Goal: Information Seeking & Learning: Learn about a topic

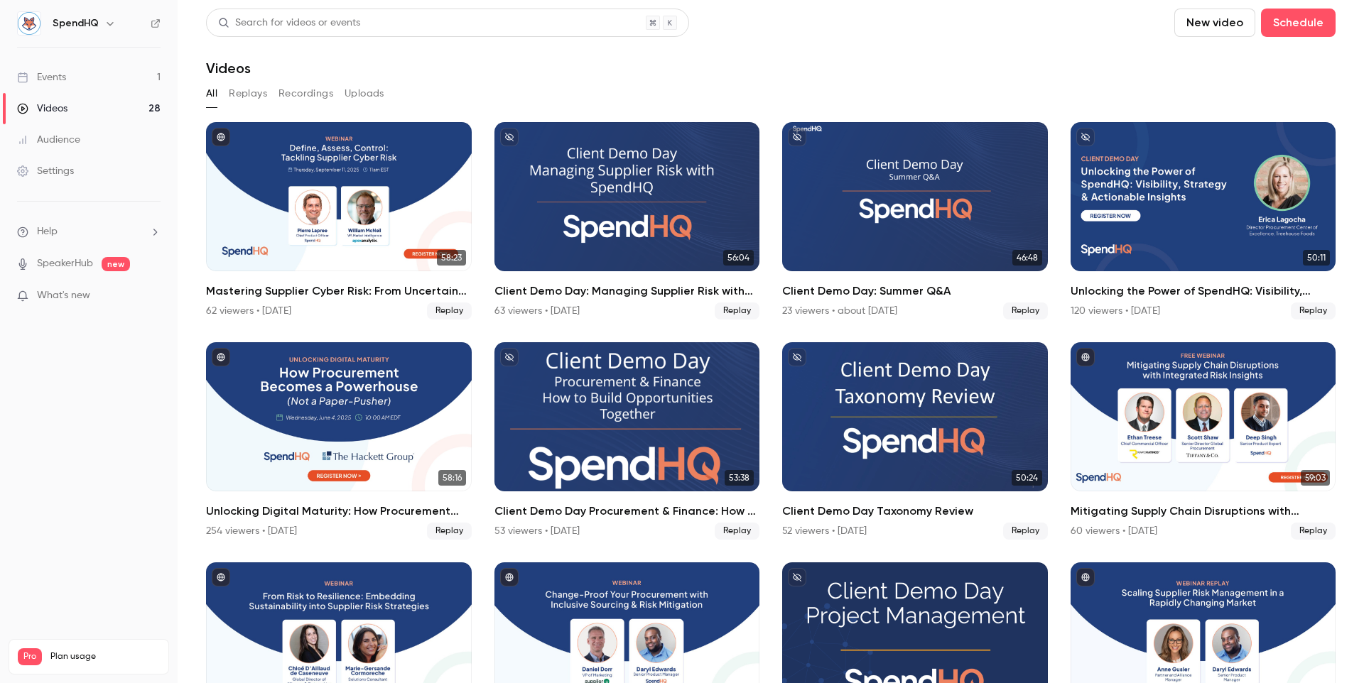
click at [81, 77] on link "Events 1" at bounding box center [89, 77] width 178 height 31
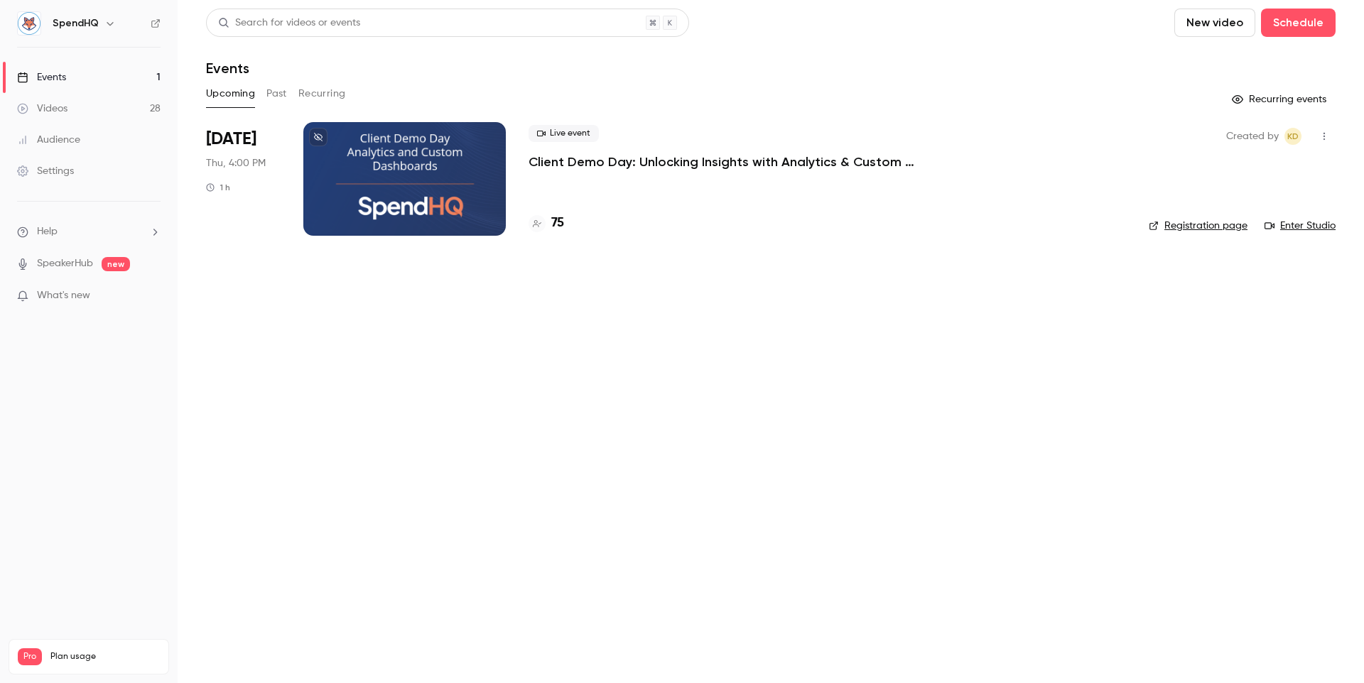
click at [597, 161] on p "Client Demo Day: Unlocking Insights with Analytics & Custom Dashboards" at bounding box center [742, 161] width 426 height 17
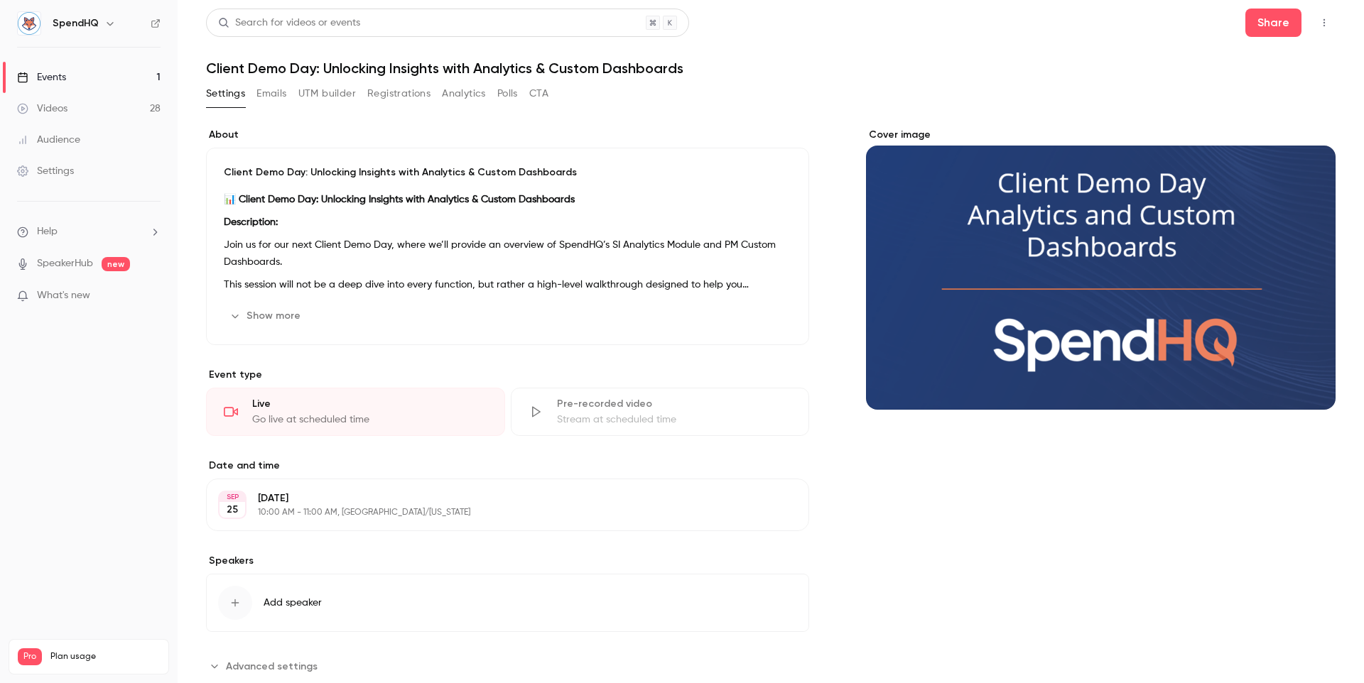
click at [388, 102] on button "Registrations" at bounding box center [398, 93] width 63 height 23
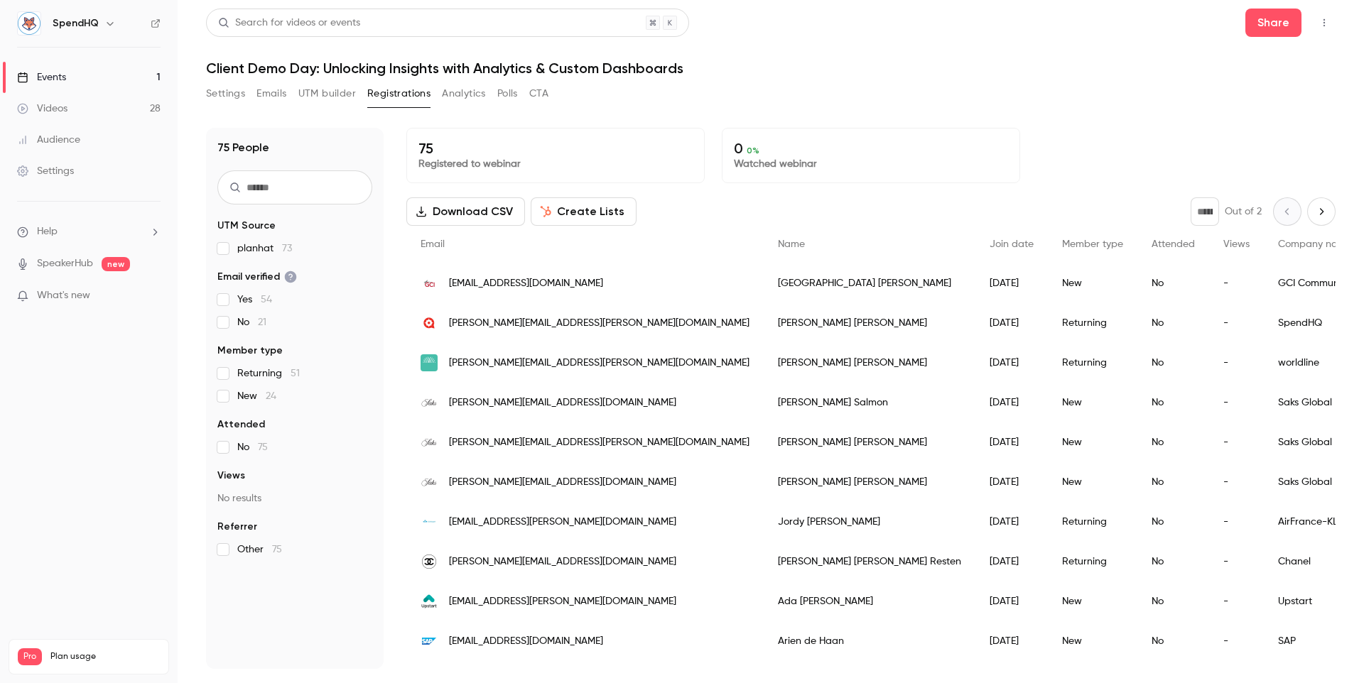
click at [235, 91] on button "Settings" at bounding box center [225, 93] width 39 height 23
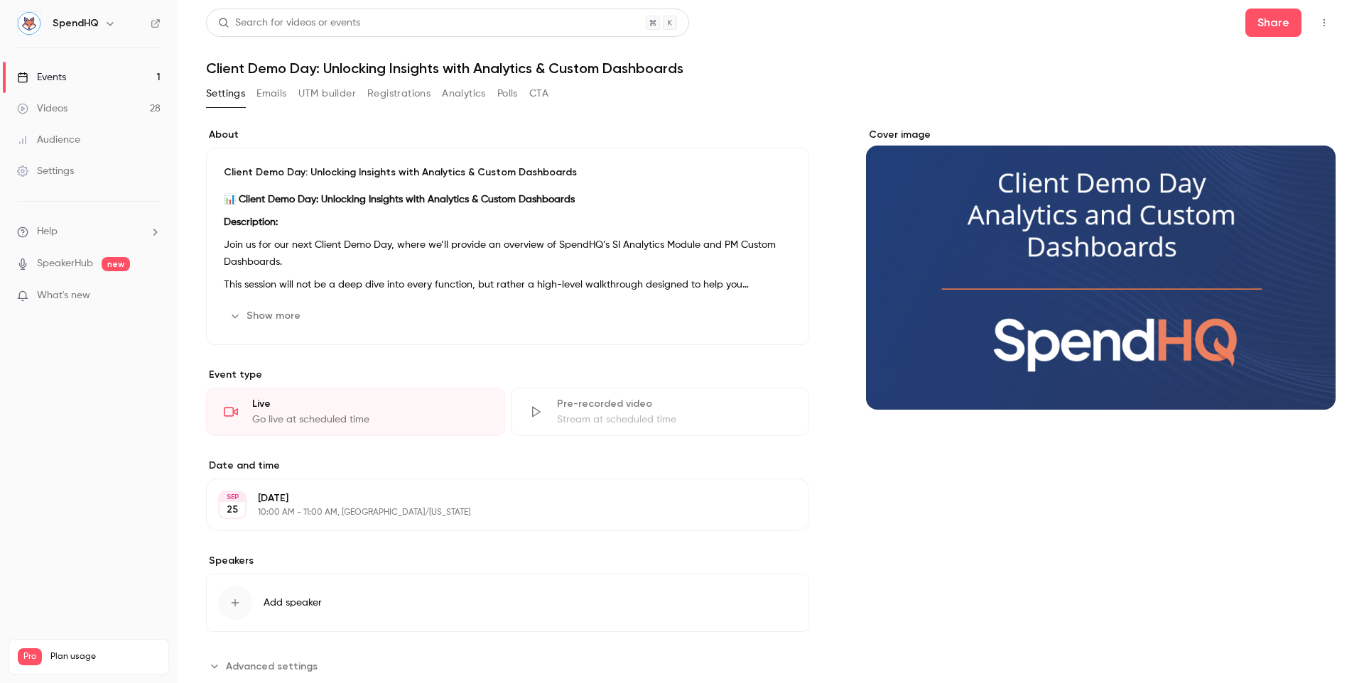
click at [1326, 15] on button "button" at bounding box center [1324, 22] width 23 height 23
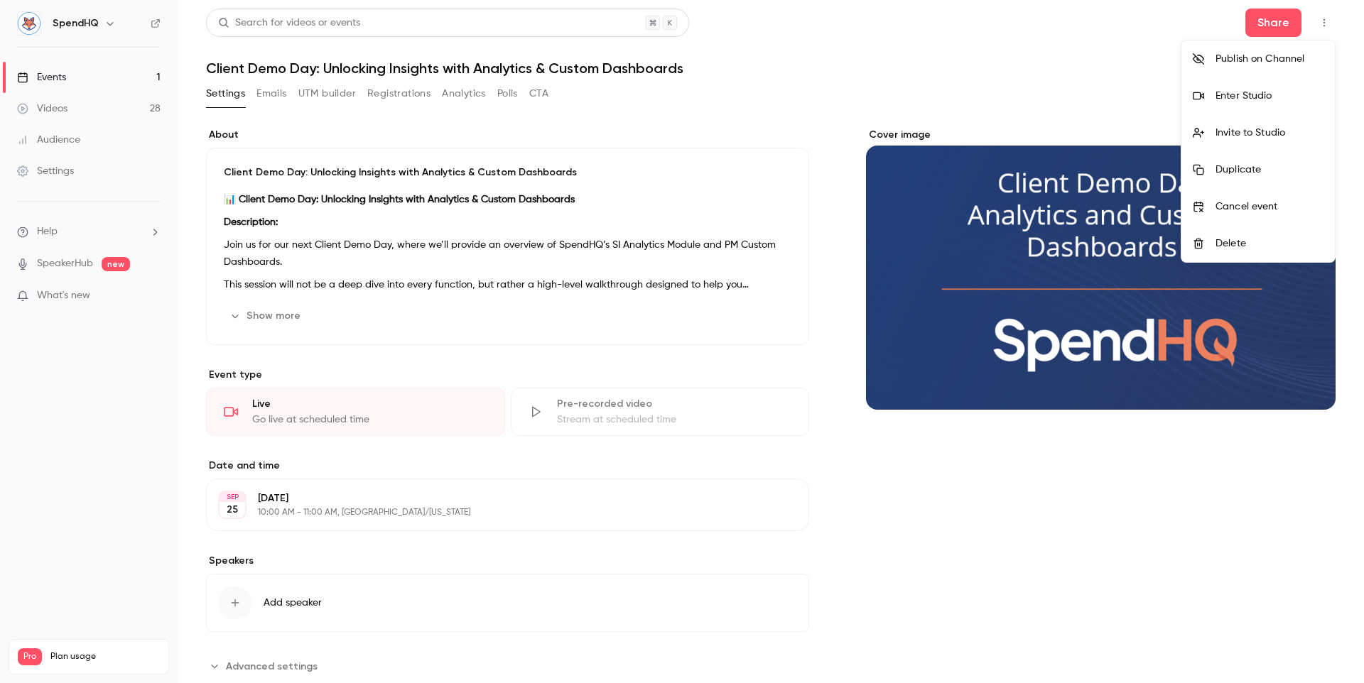
click at [1274, 87] on li "Enter Studio" at bounding box center [1257, 95] width 153 height 37
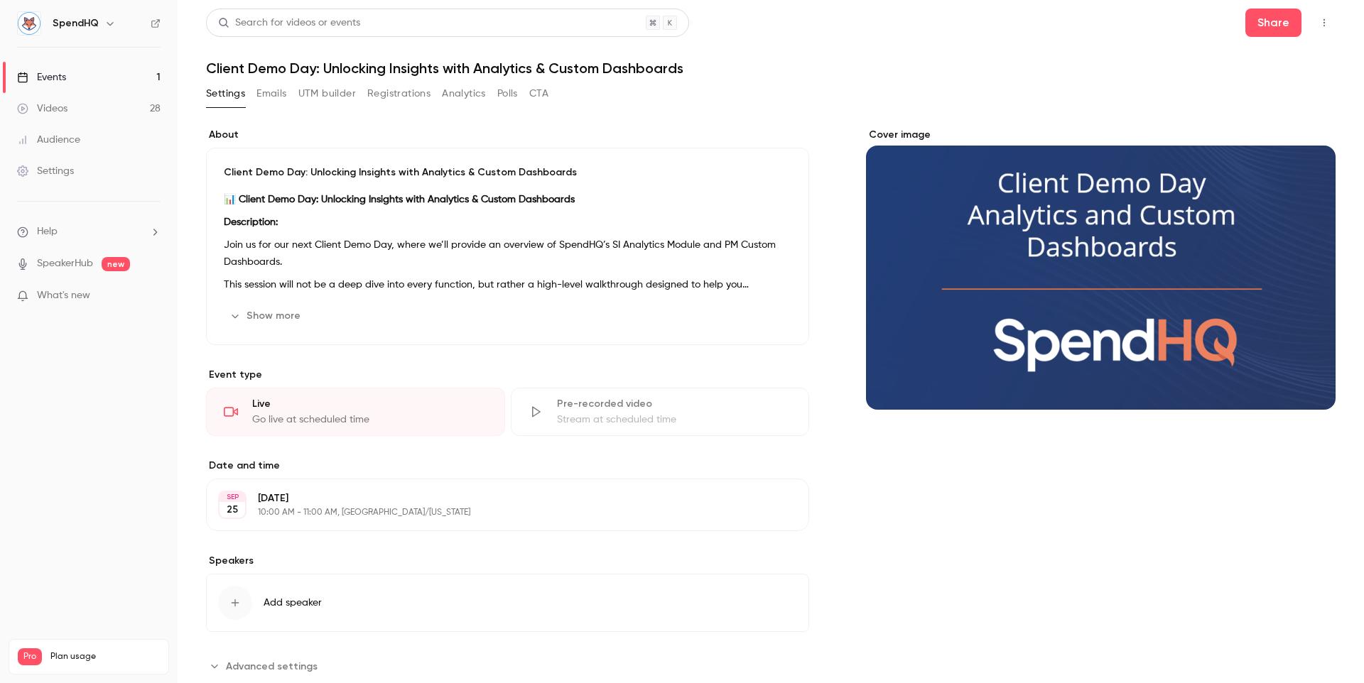
click at [100, 109] on link "Videos 28" at bounding box center [89, 108] width 178 height 31
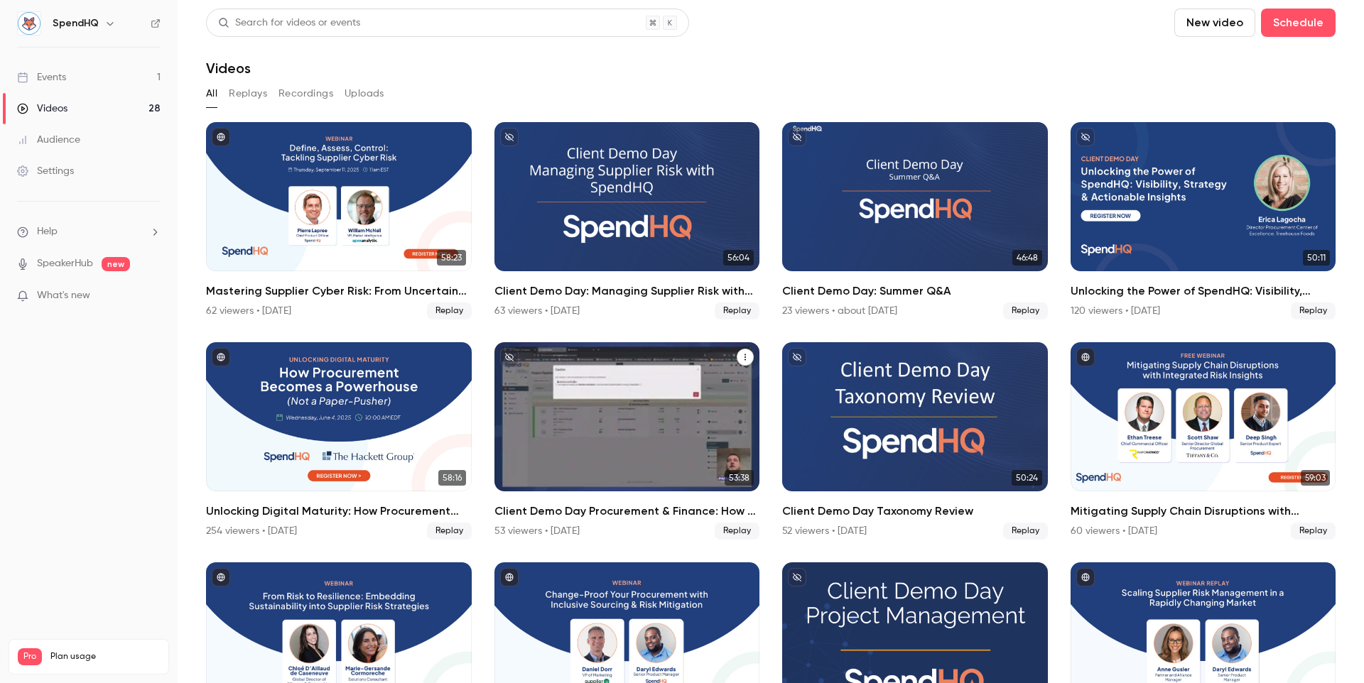
click at [568, 511] on h2 "Client Demo Day Procurement & Finance: How to Build Opportunities Together" at bounding box center [627, 511] width 266 height 17
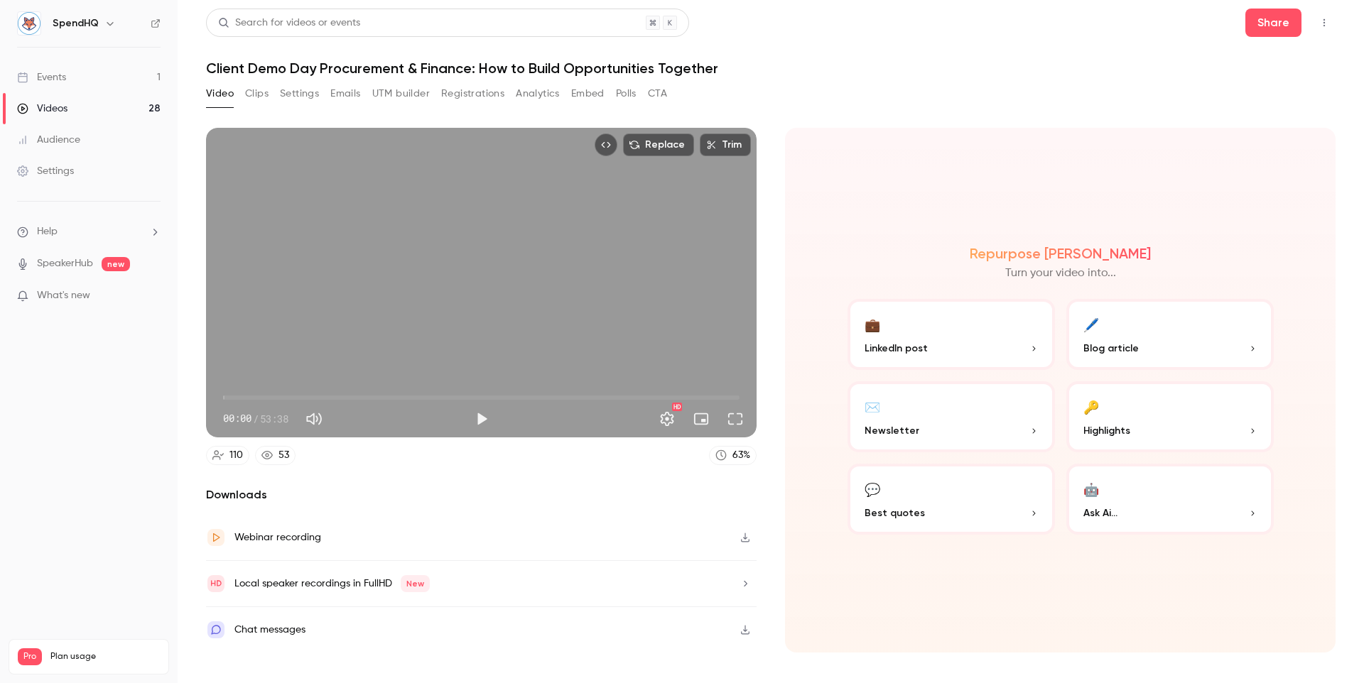
click at [625, 92] on button "Polls" at bounding box center [626, 93] width 21 height 23
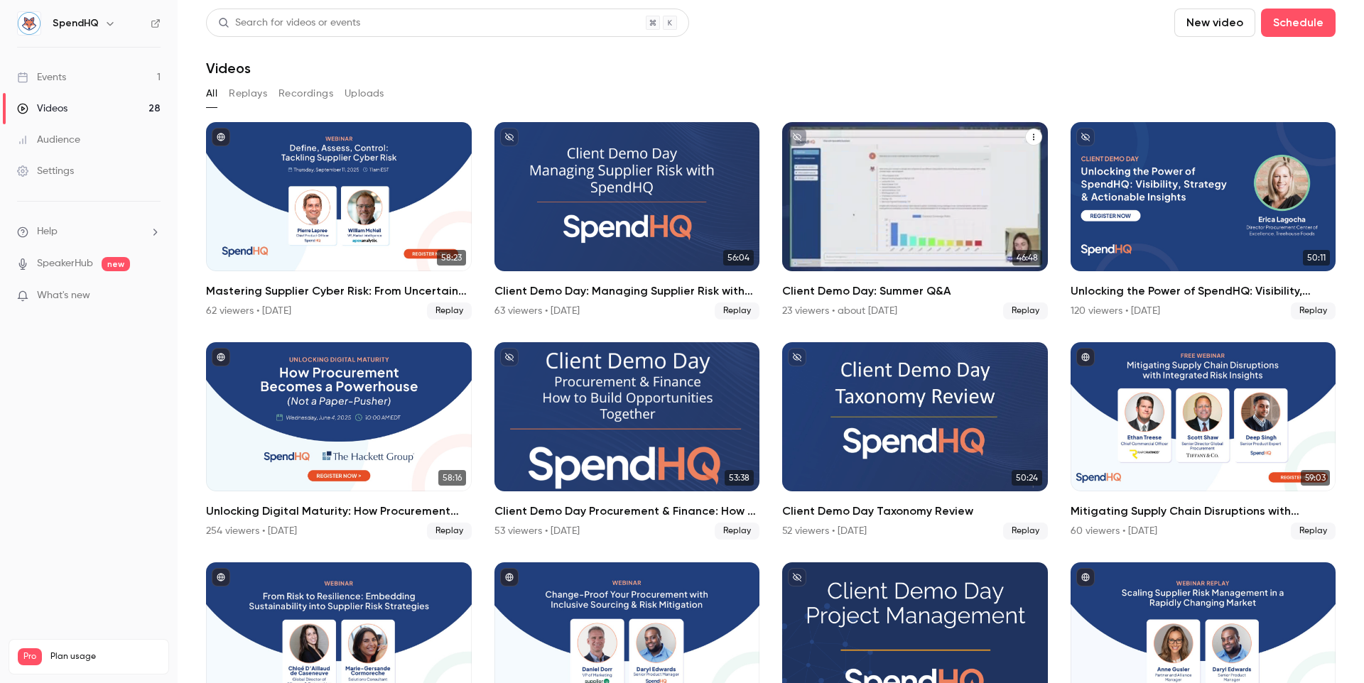
click at [896, 287] on h2 "Client Demo Day: Summer Q&A" at bounding box center [915, 291] width 266 height 17
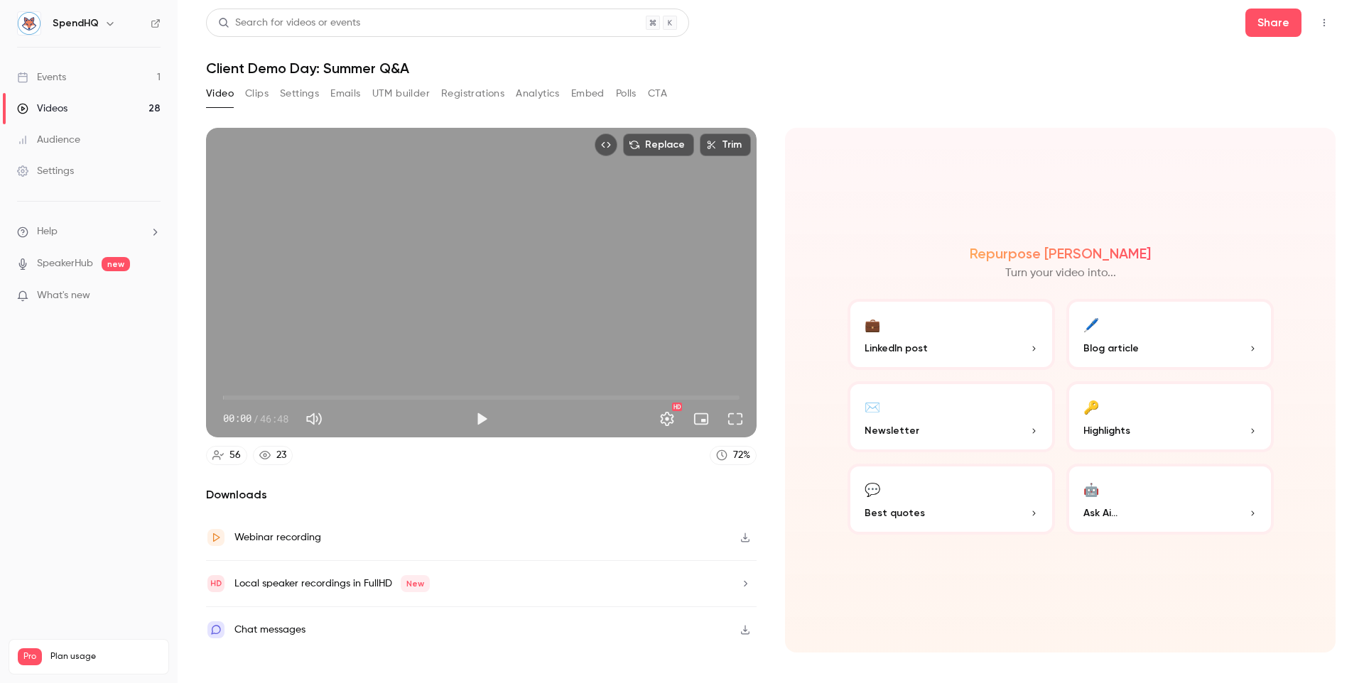
click at [636, 90] on button "Polls" at bounding box center [626, 93] width 21 height 23
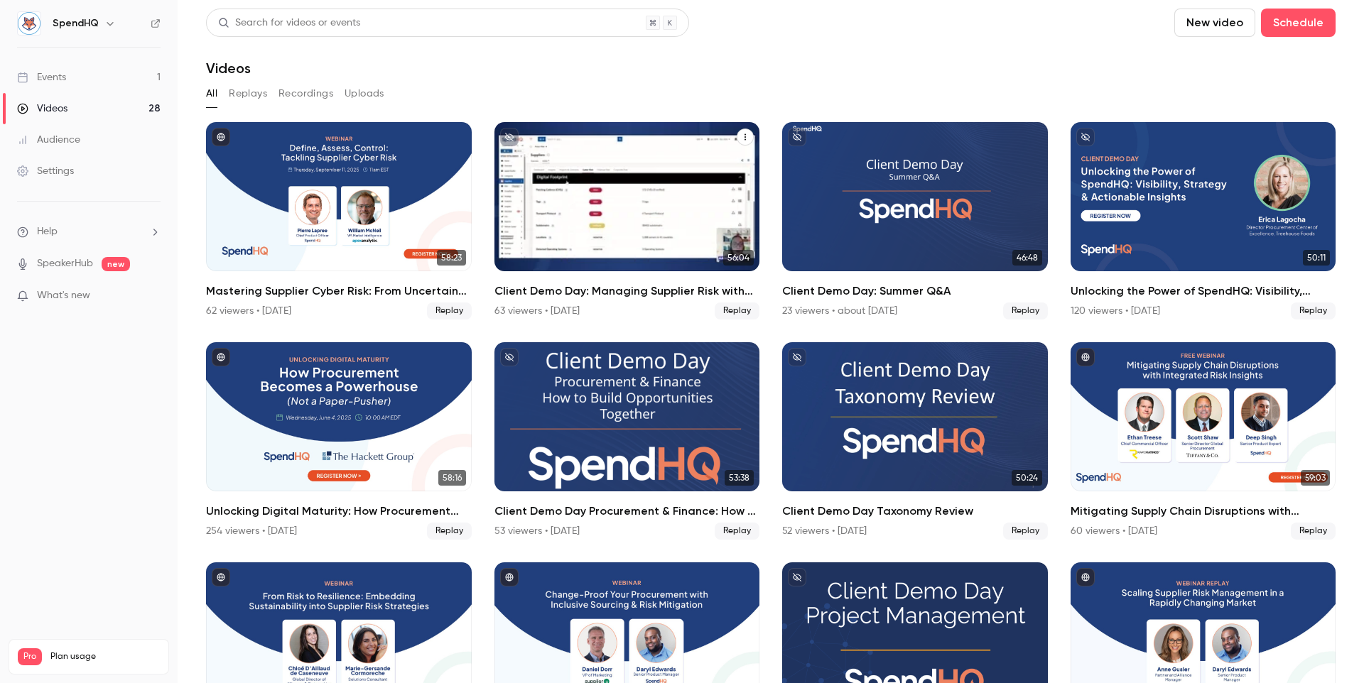
click at [632, 286] on h2 "Client Demo Day: Managing Supplier Risk with SpendHQ" at bounding box center [627, 291] width 266 height 17
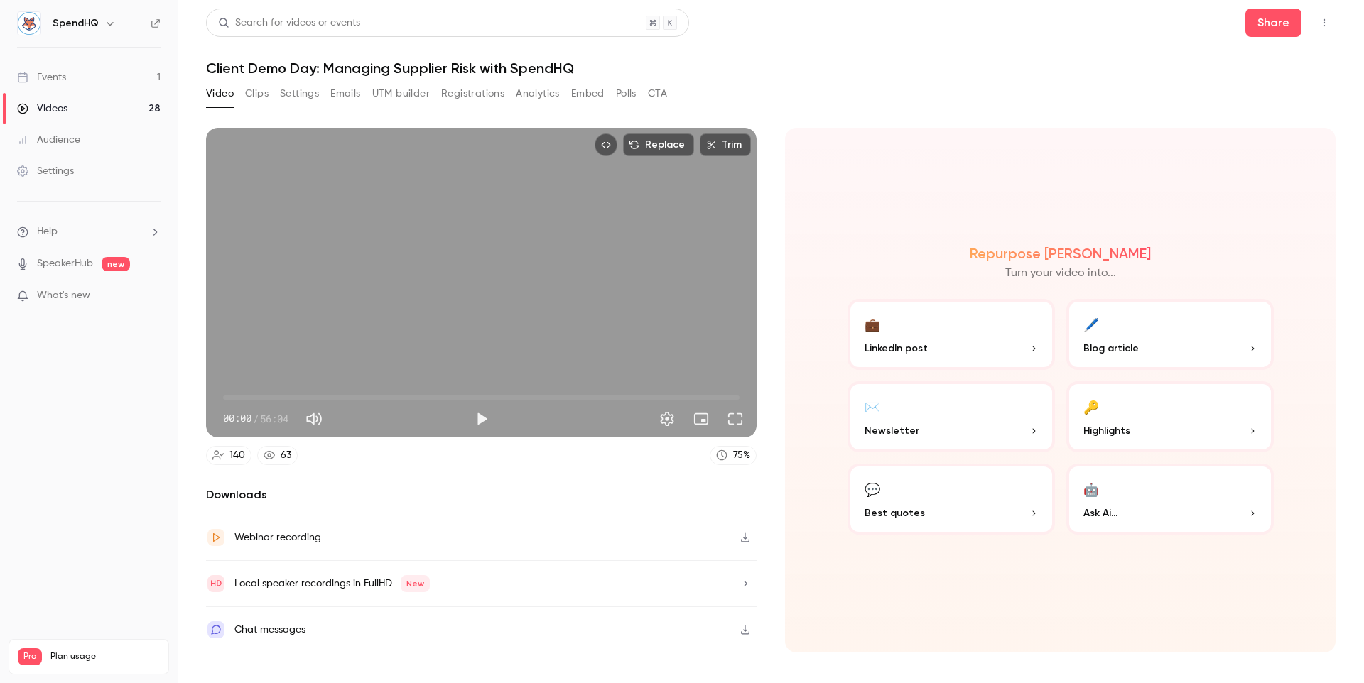
click at [617, 90] on button "Polls" at bounding box center [626, 93] width 21 height 23
